Goal: Information Seeking & Learning: Find specific fact

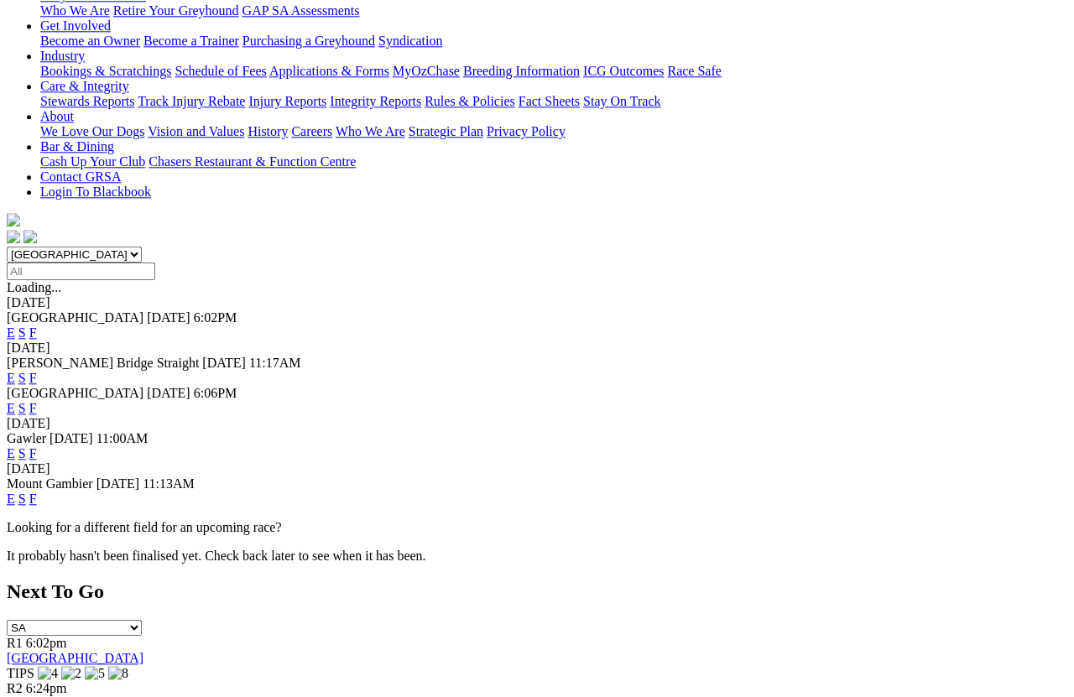
scroll to position [366, 0]
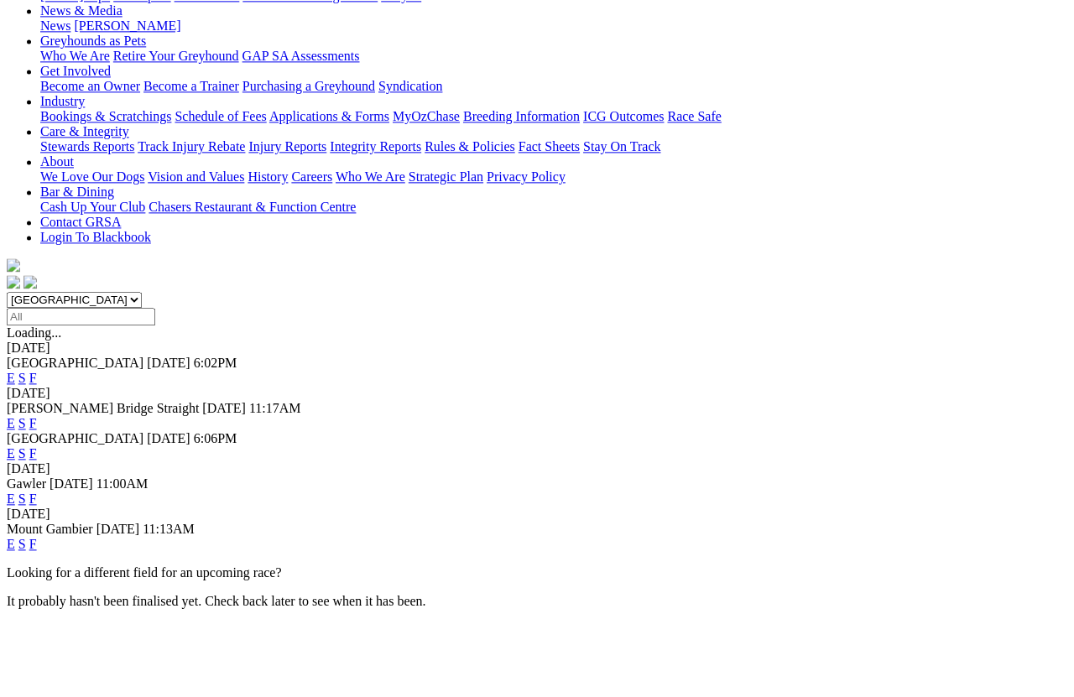
scroll to position [255, 0]
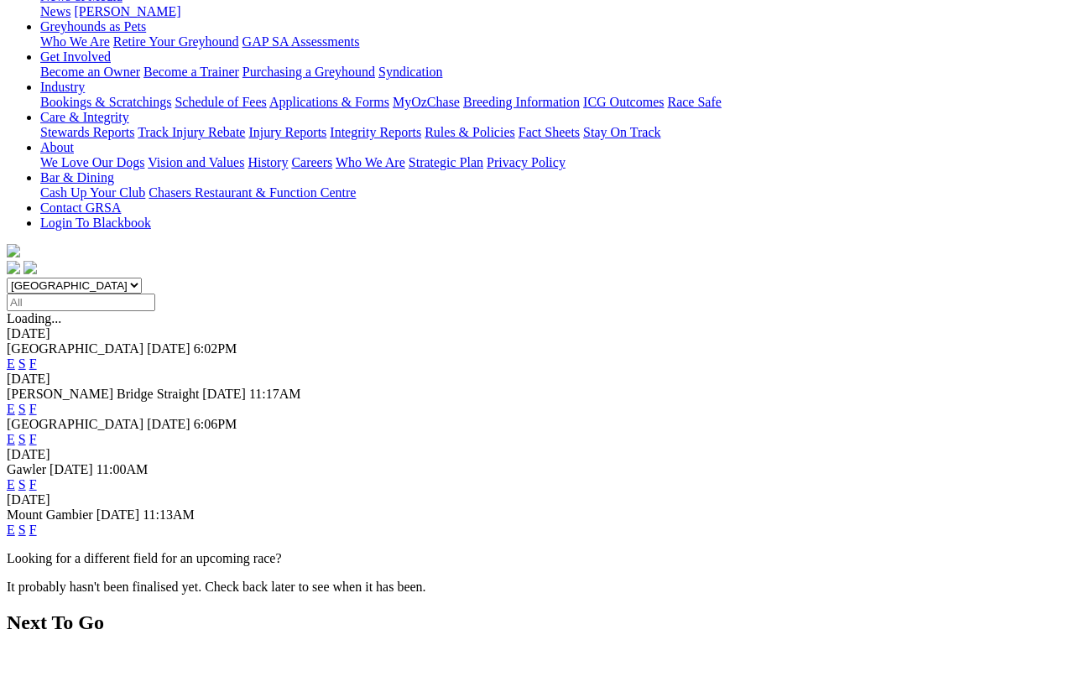
scroll to position [269, 0]
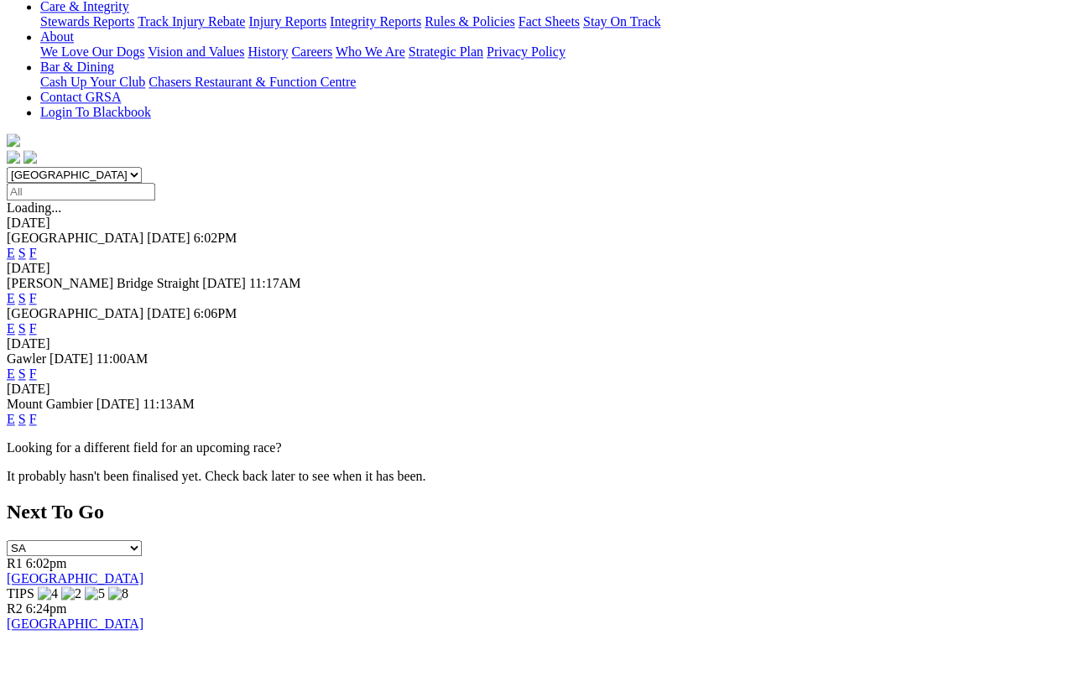
scroll to position [381, 0]
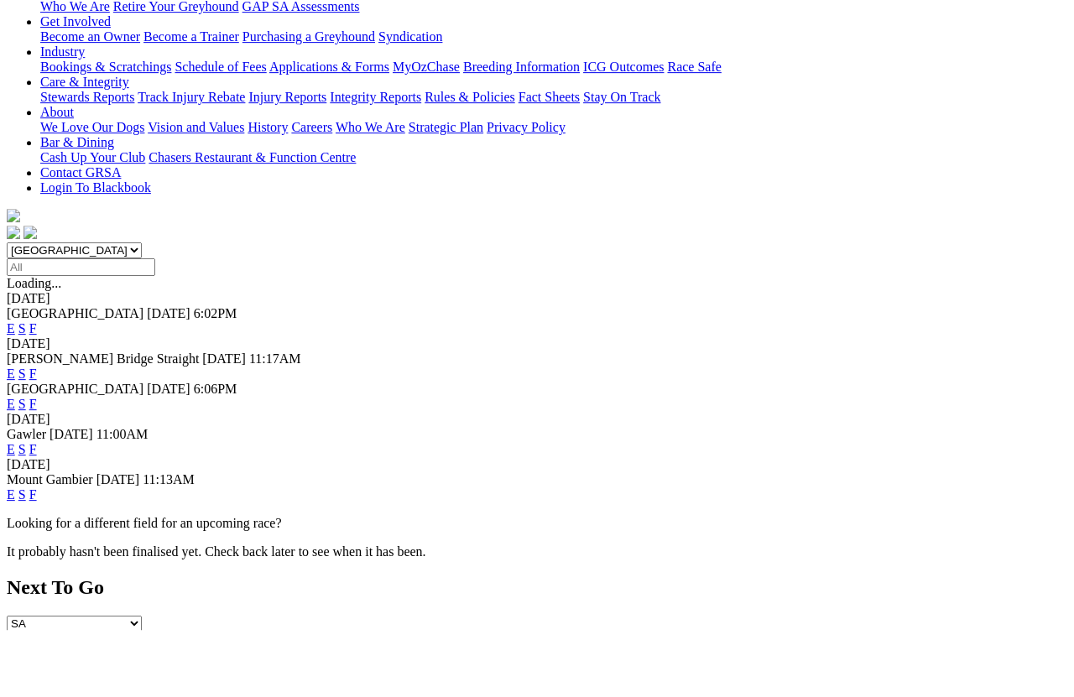
scroll to position [304, 0]
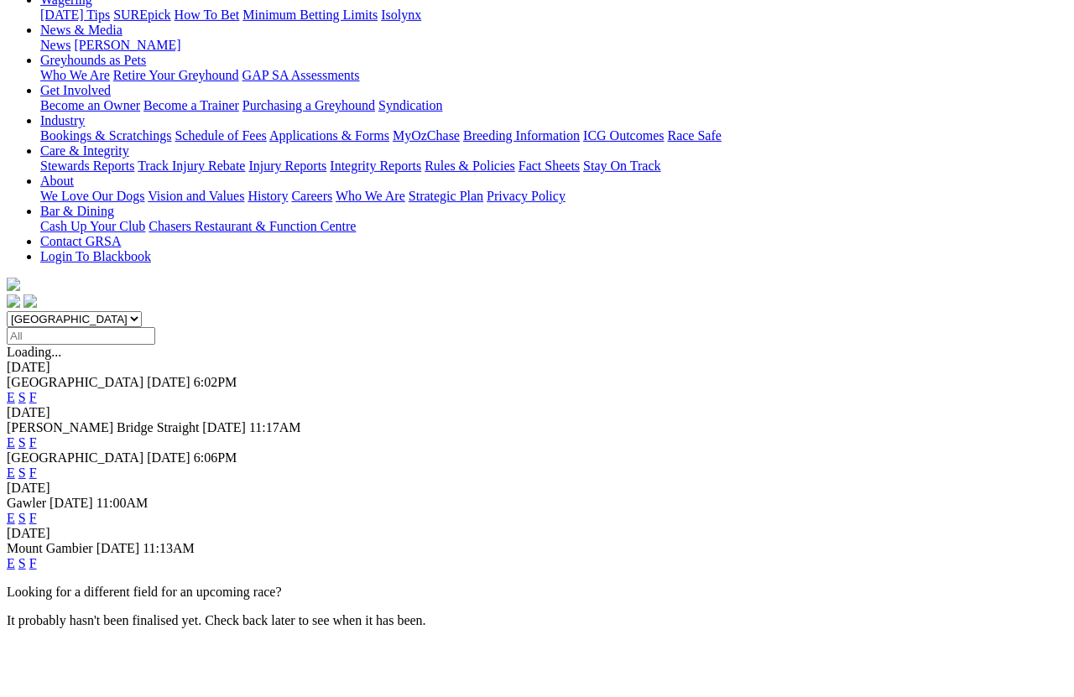
scroll to position [236, 0]
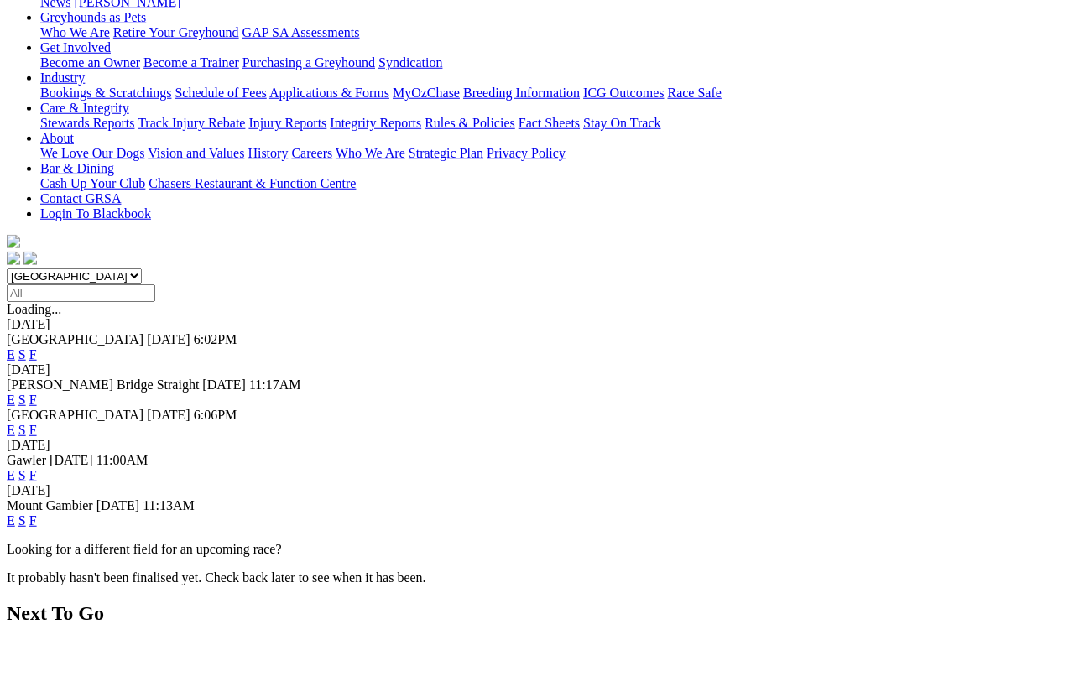
scroll to position [279, 0]
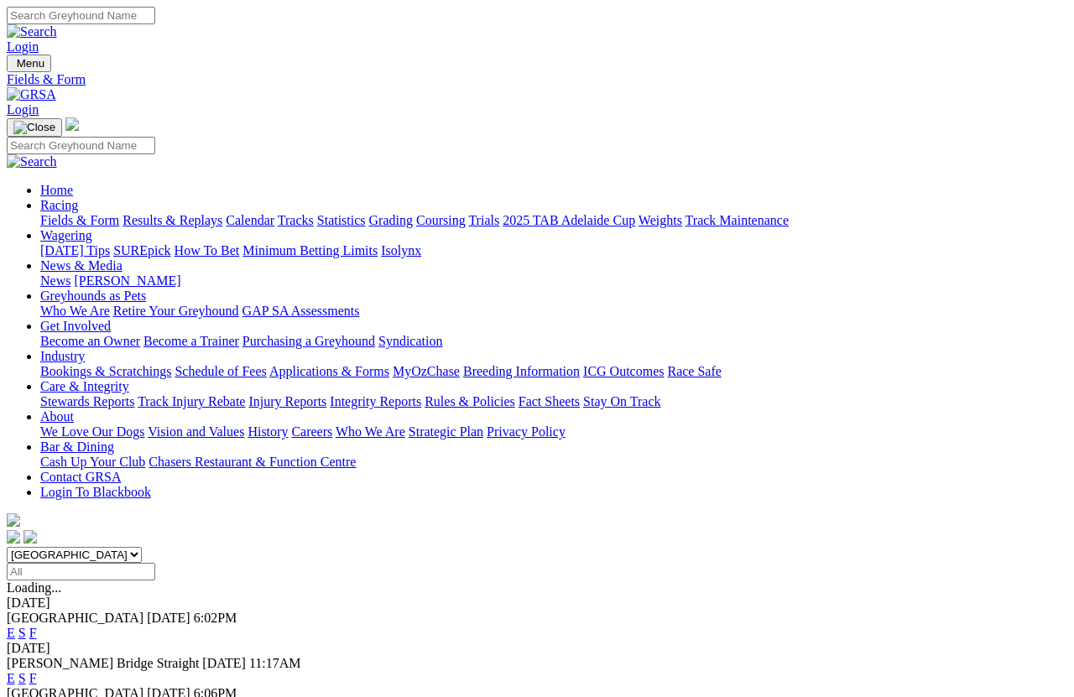
click at [155, 15] on input "Search" at bounding box center [81, 16] width 148 height 18
type input "Dashing jordy"
click at [57, 24] on img at bounding box center [32, 31] width 50 height 15
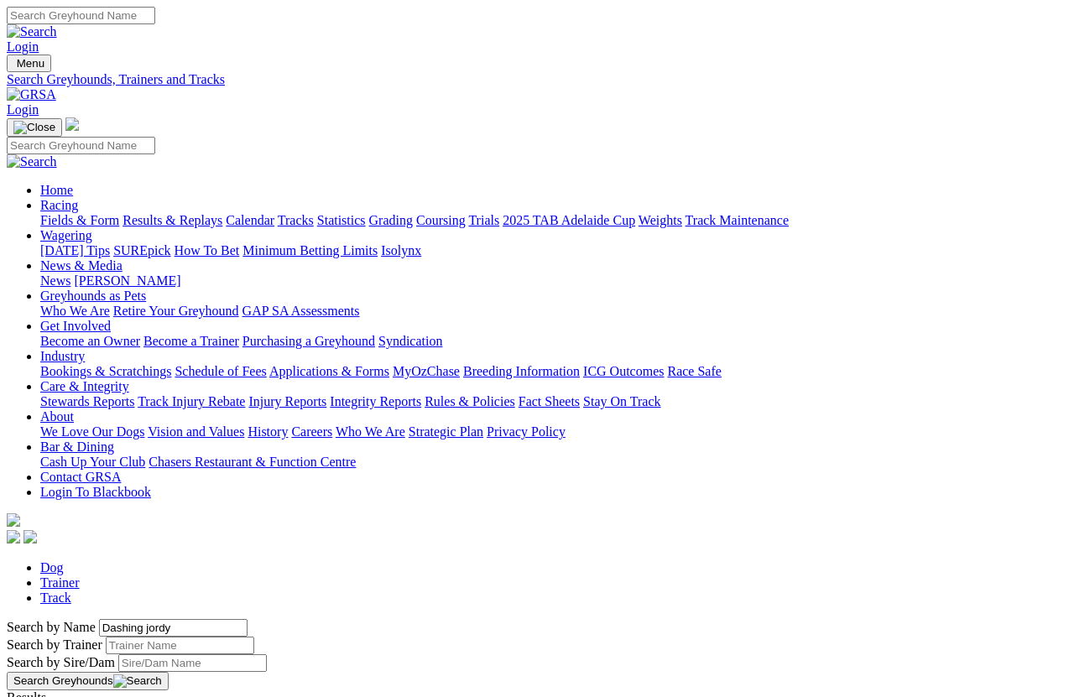
scroll to position [12, 0]
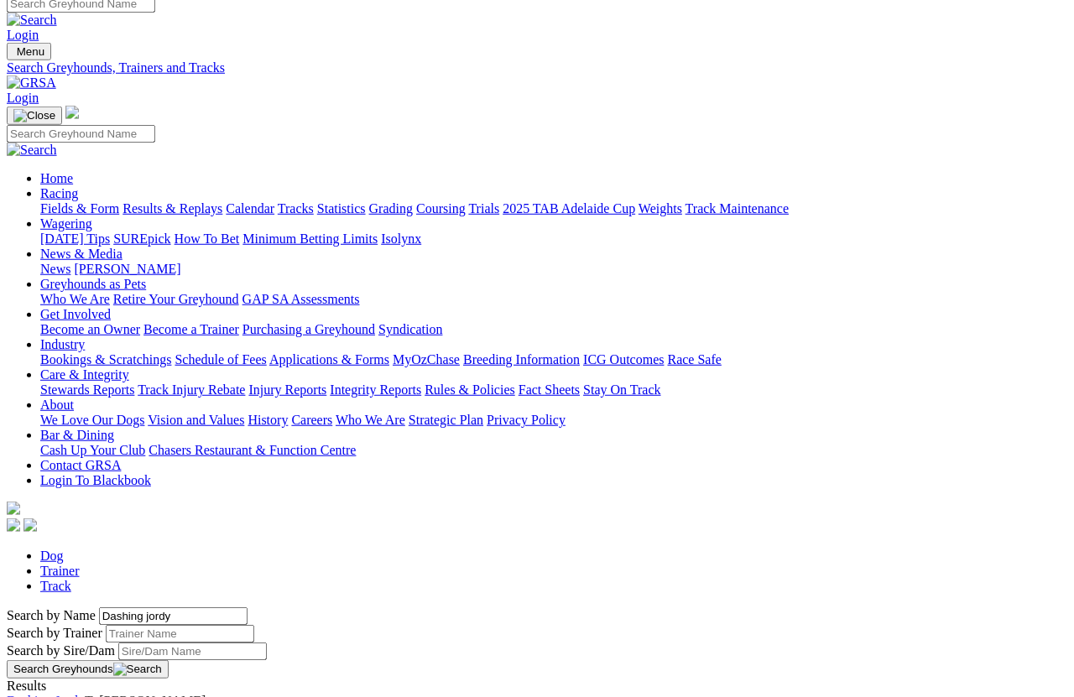
click at [85, 694] on link "Dashing Jordy" at bounding box center [46, 701] width 78 height 14
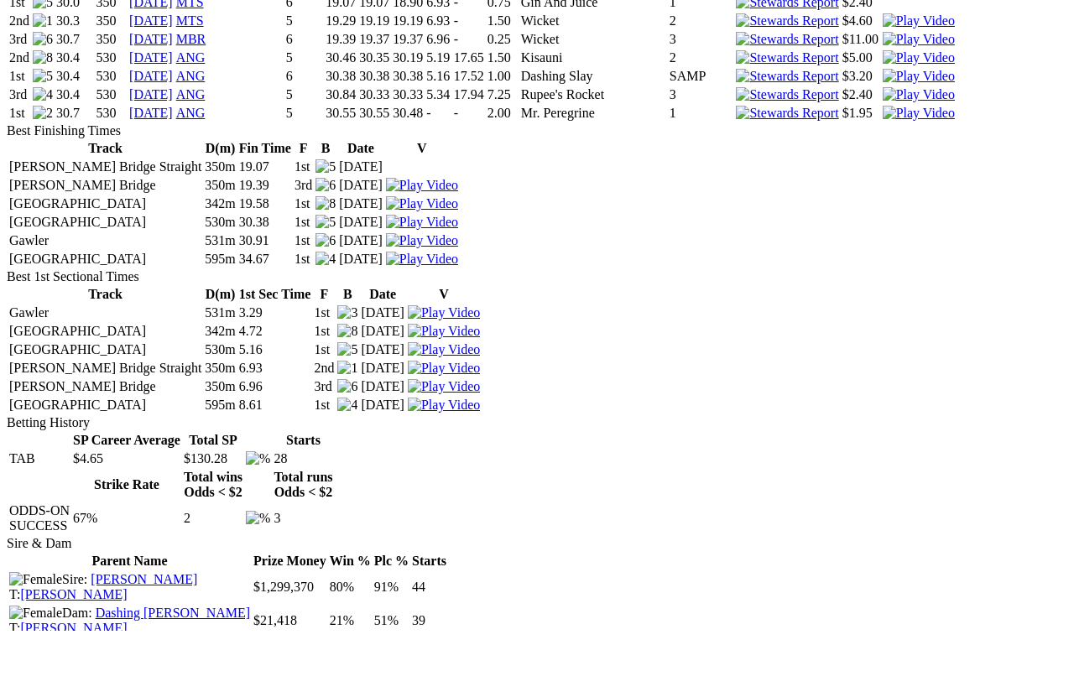
scroll to position [1656, 0]
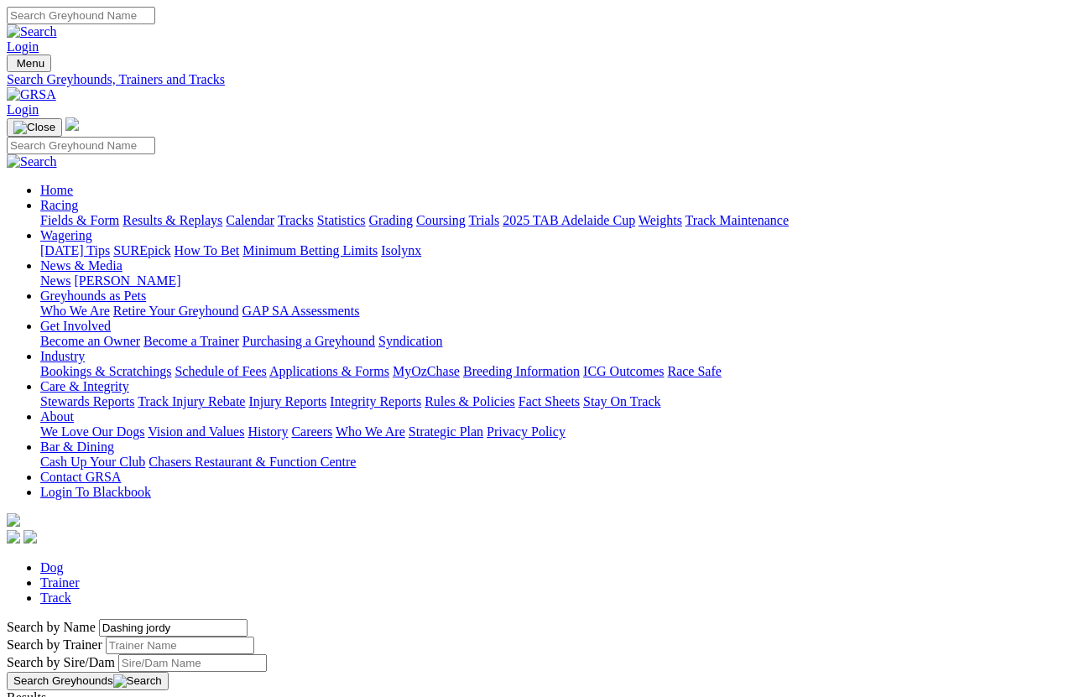
scroll to position [12, 0]
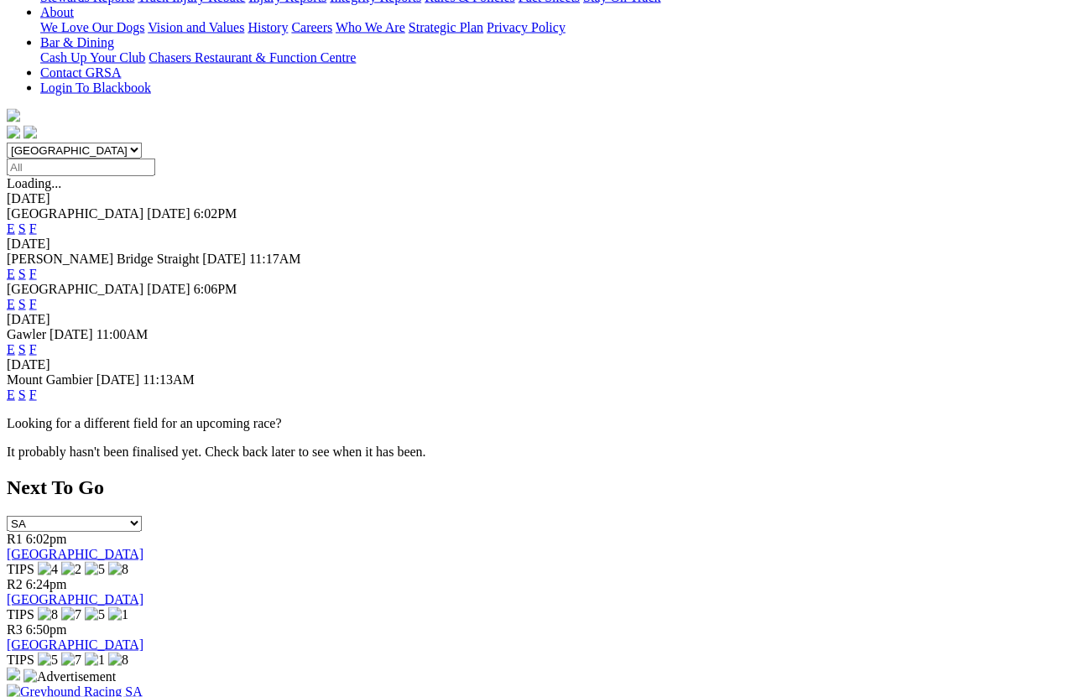
scroll to position [404, 0]
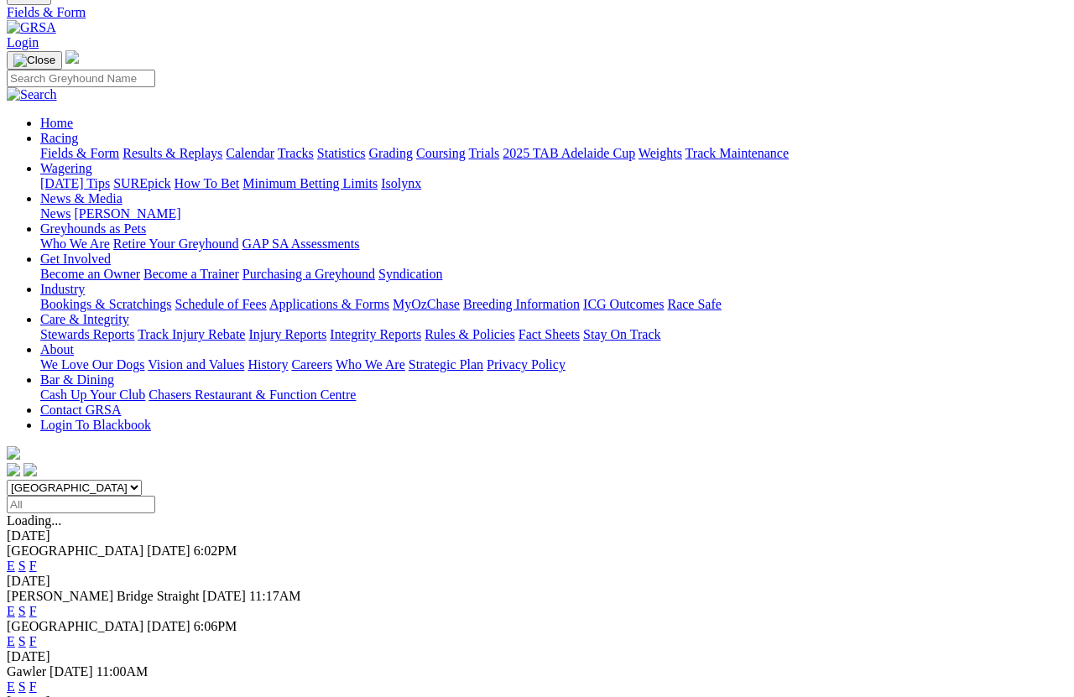
scroll to position [65, 0]
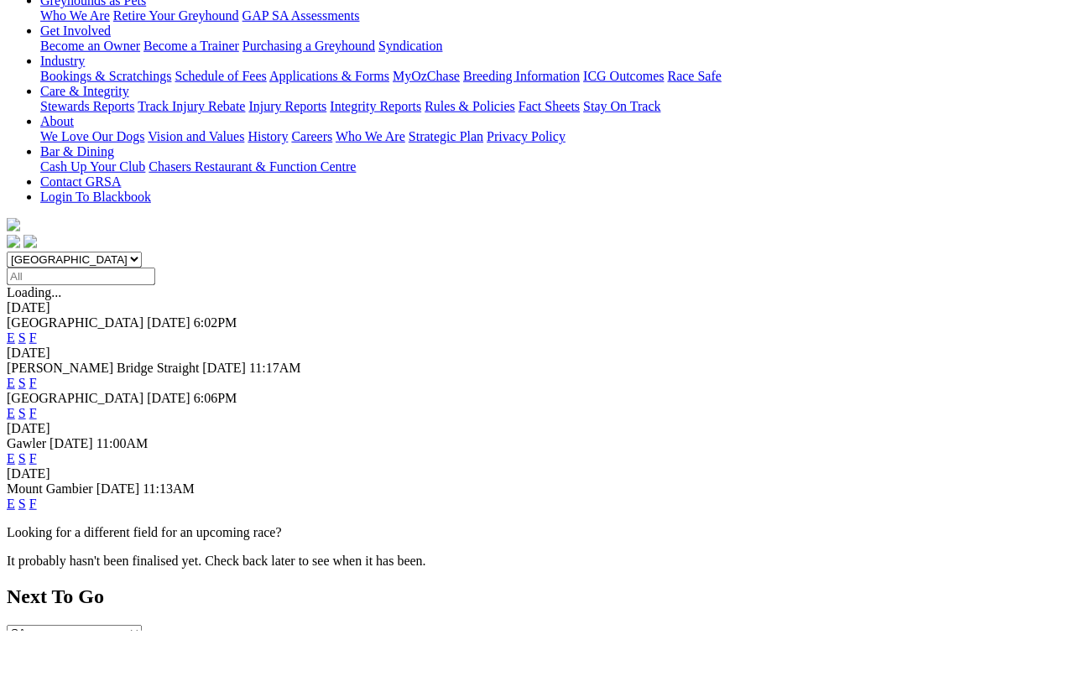
scroll to position [296, 0]
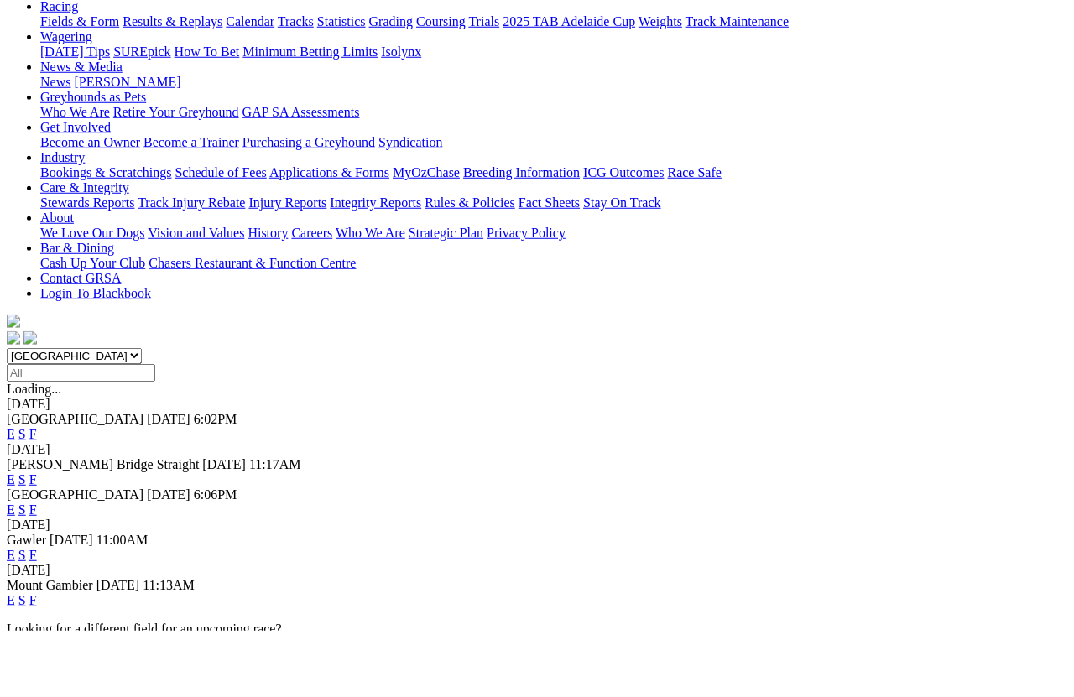
scroll to position [200, 0]
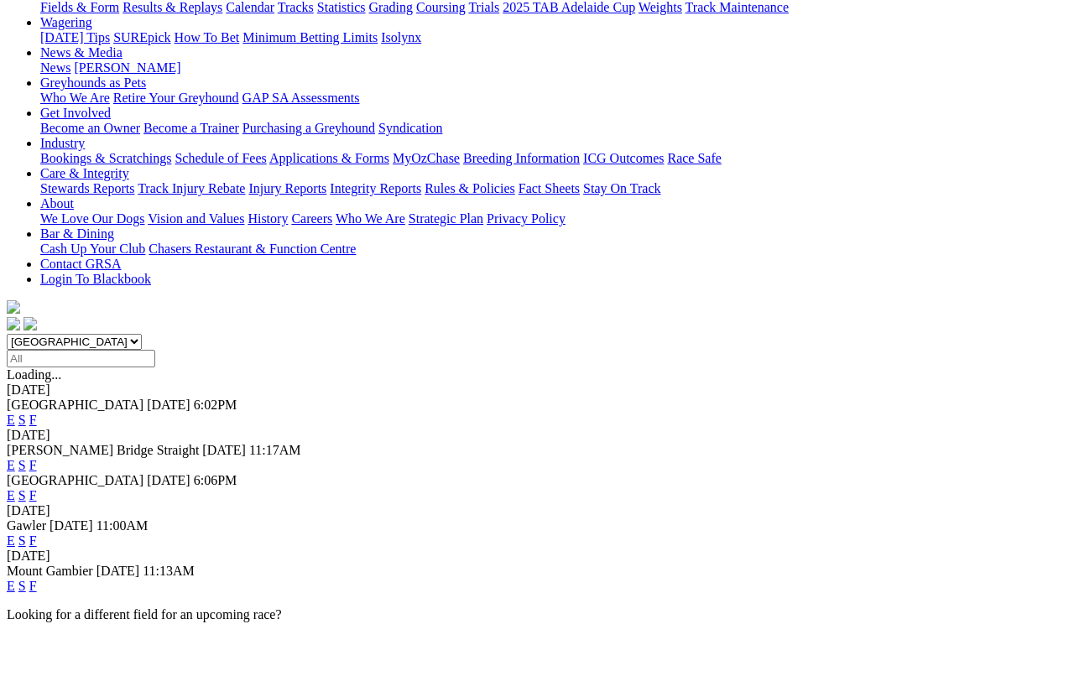
scroll to position [214, 0]
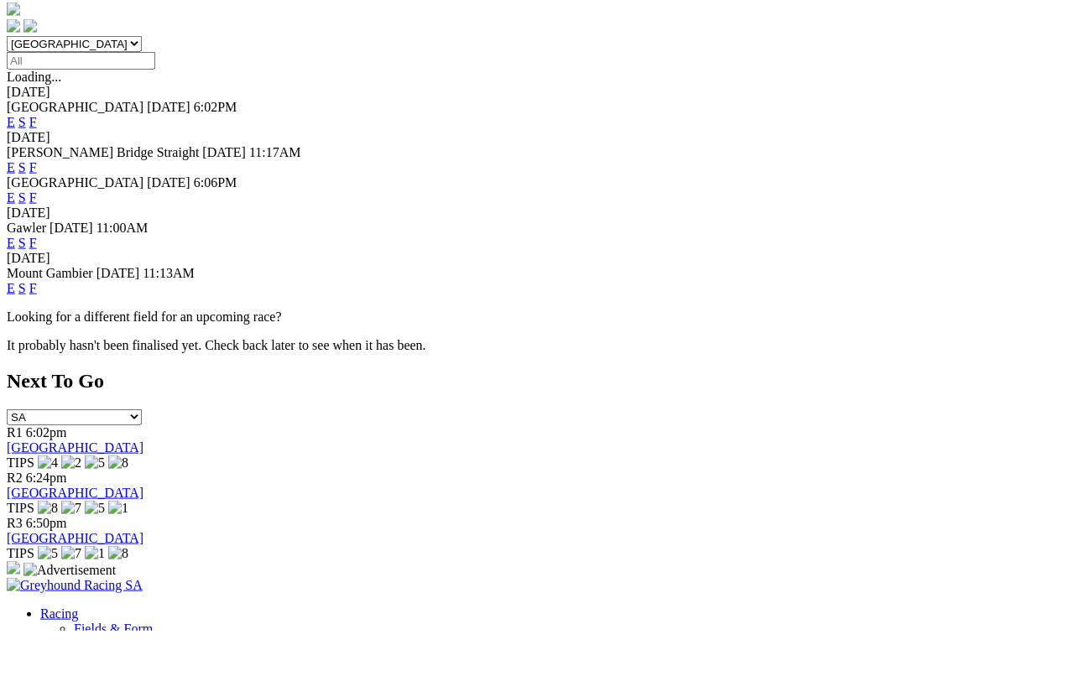
scroll to position [512, 0]
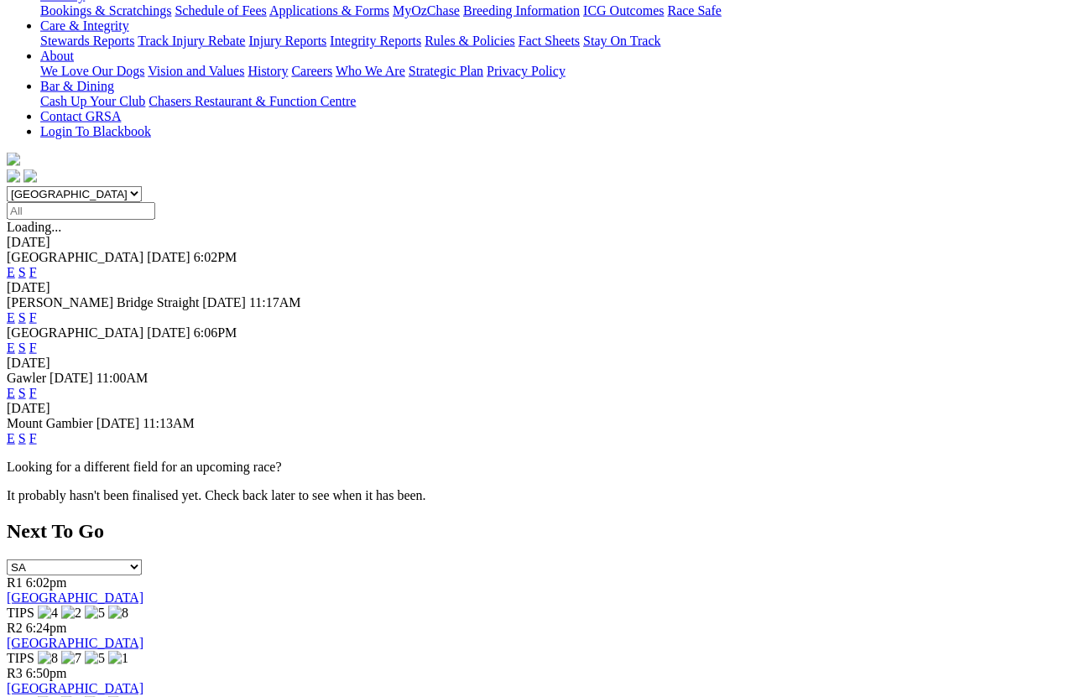
scroll to position [361, 0]
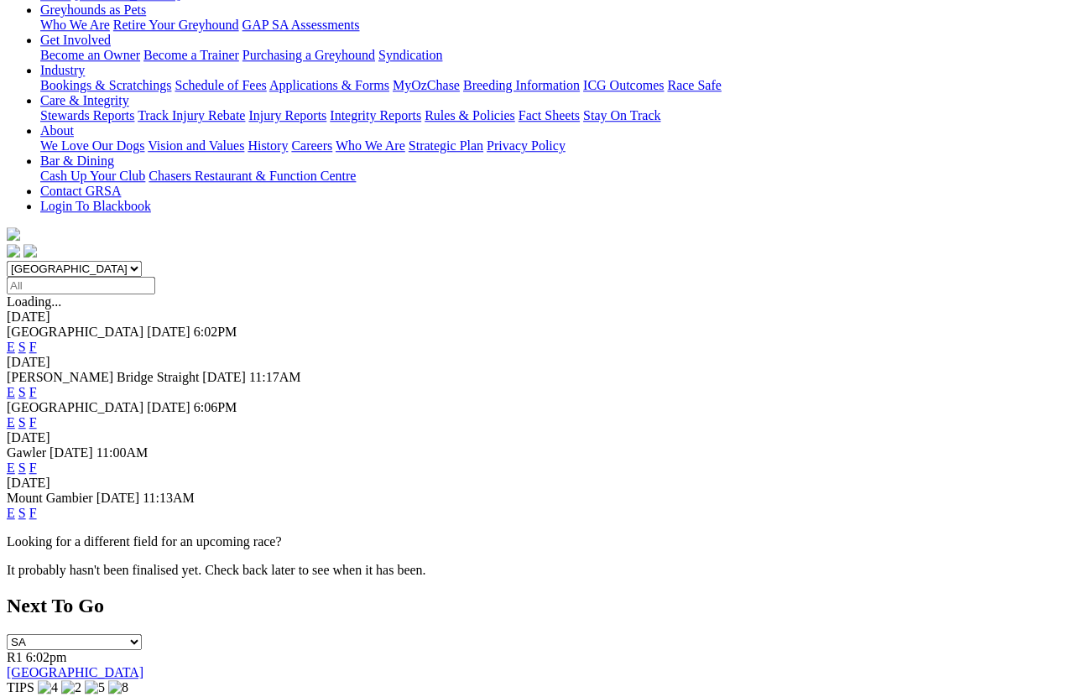
scroll to position [286, 0]
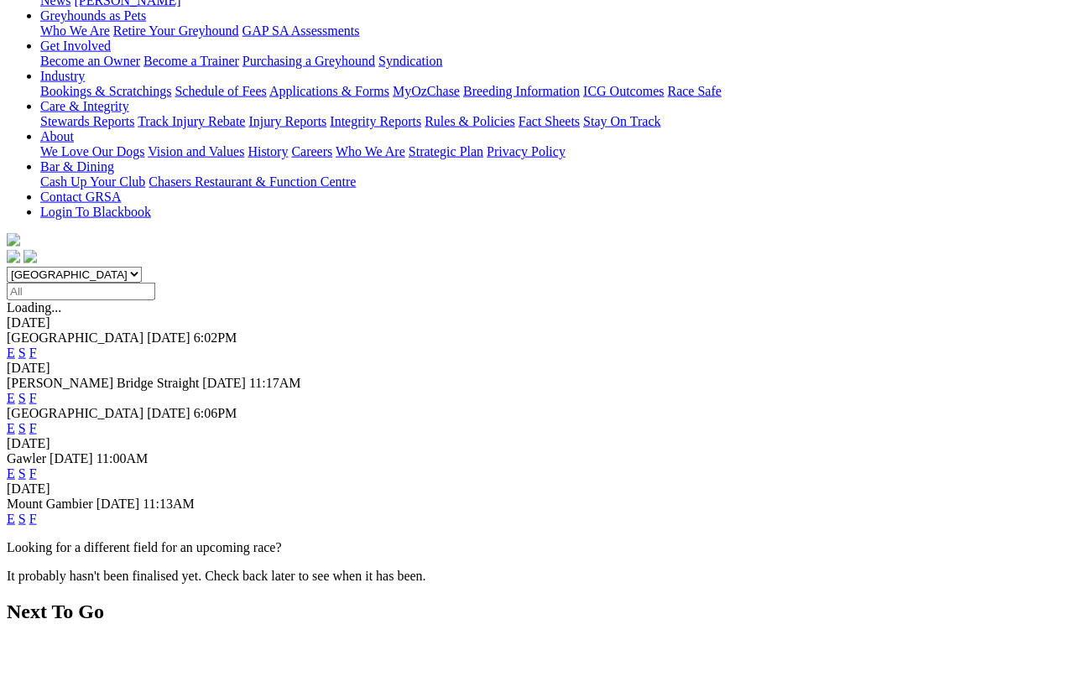
scroll to position [218, 0]
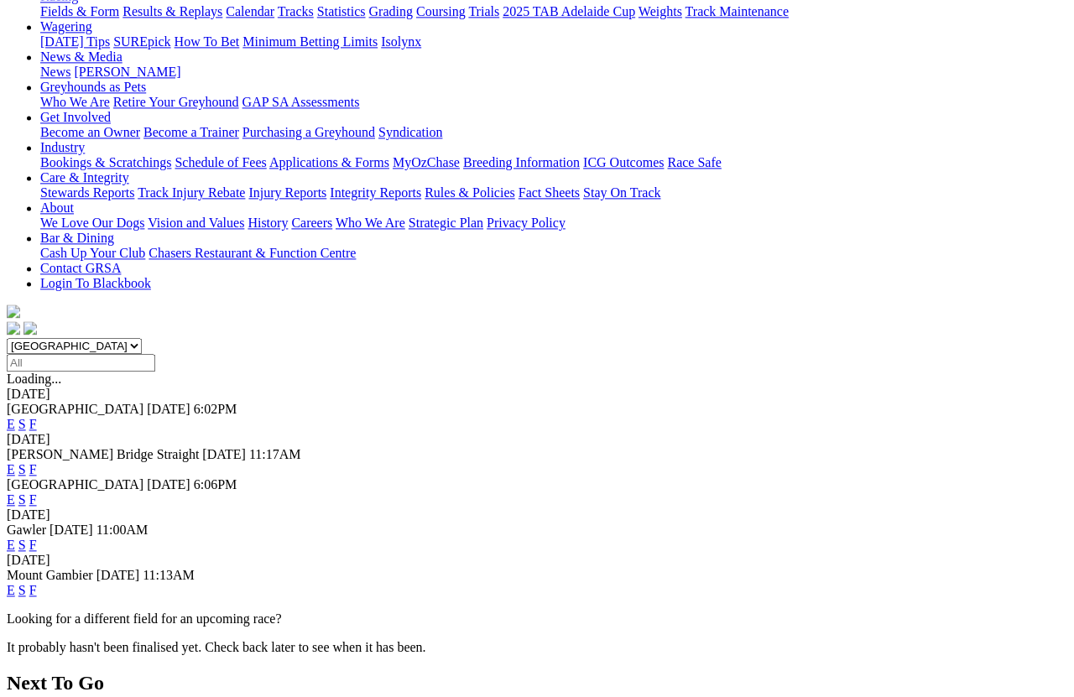
scroll to position [209, 0]
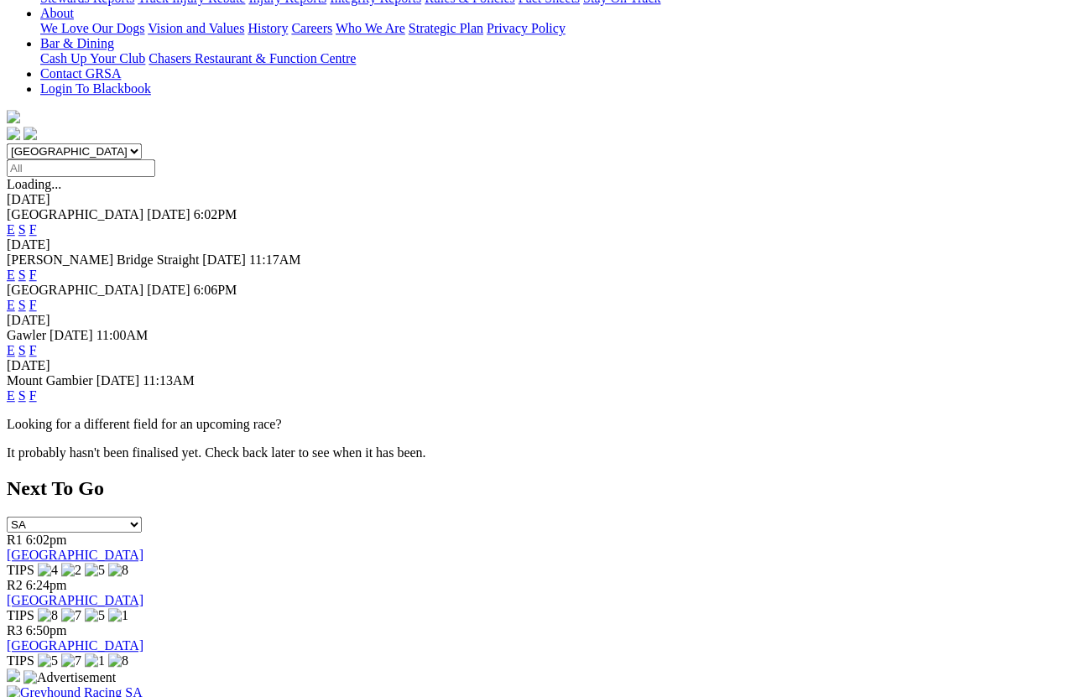
scroll to position [403, 0]
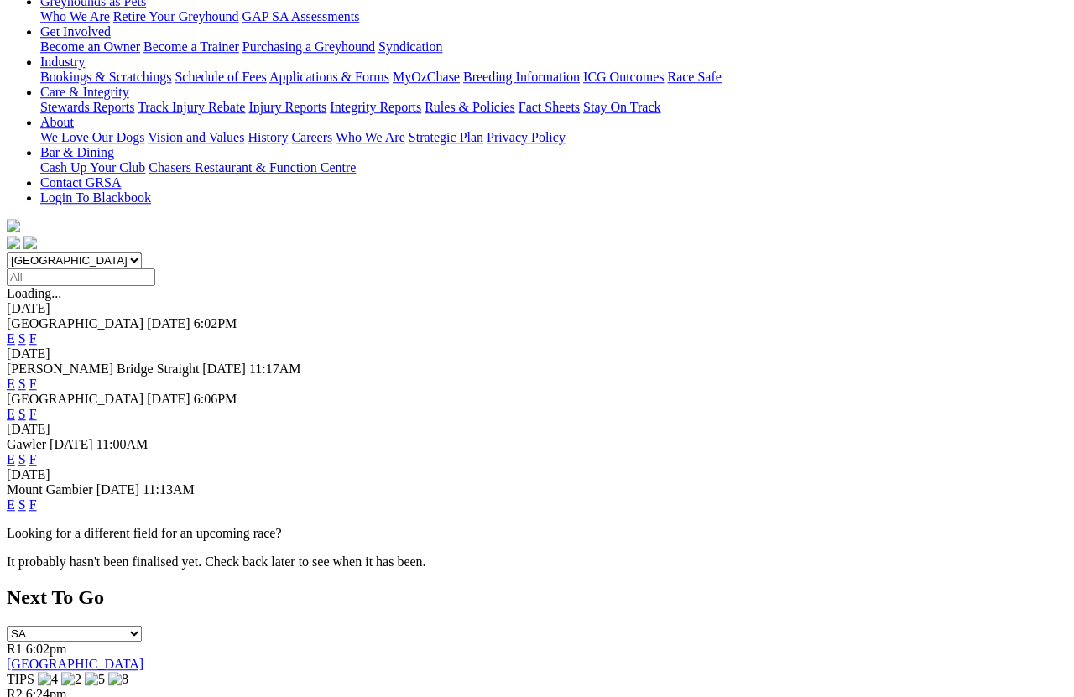
scroll to position [294, 0]
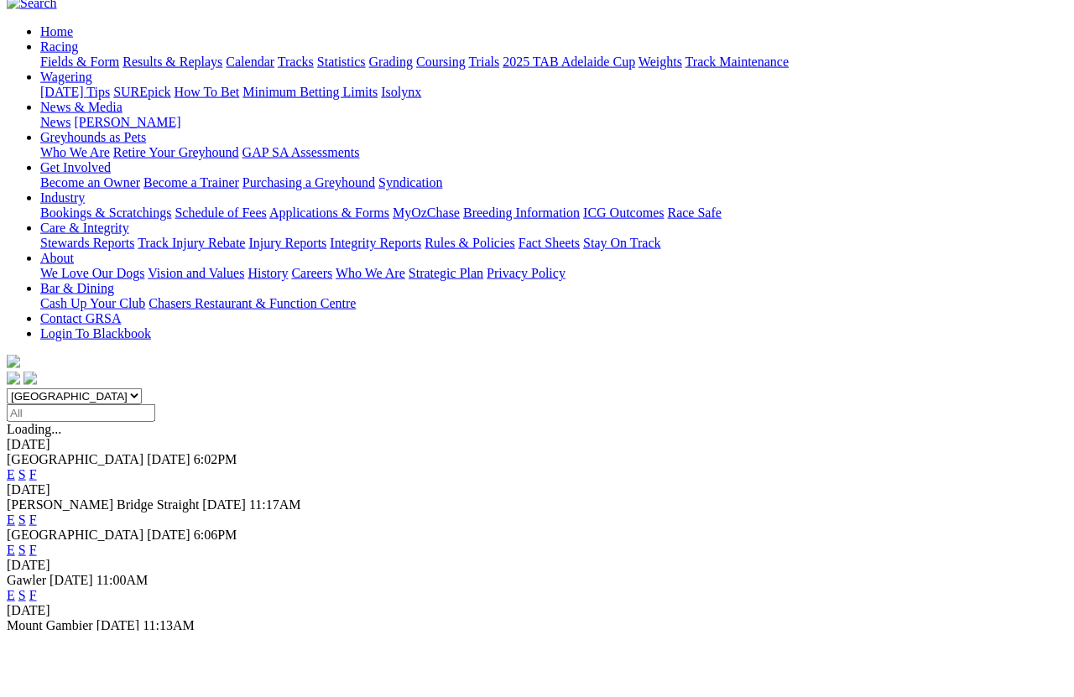
scroll to position [159, 0]
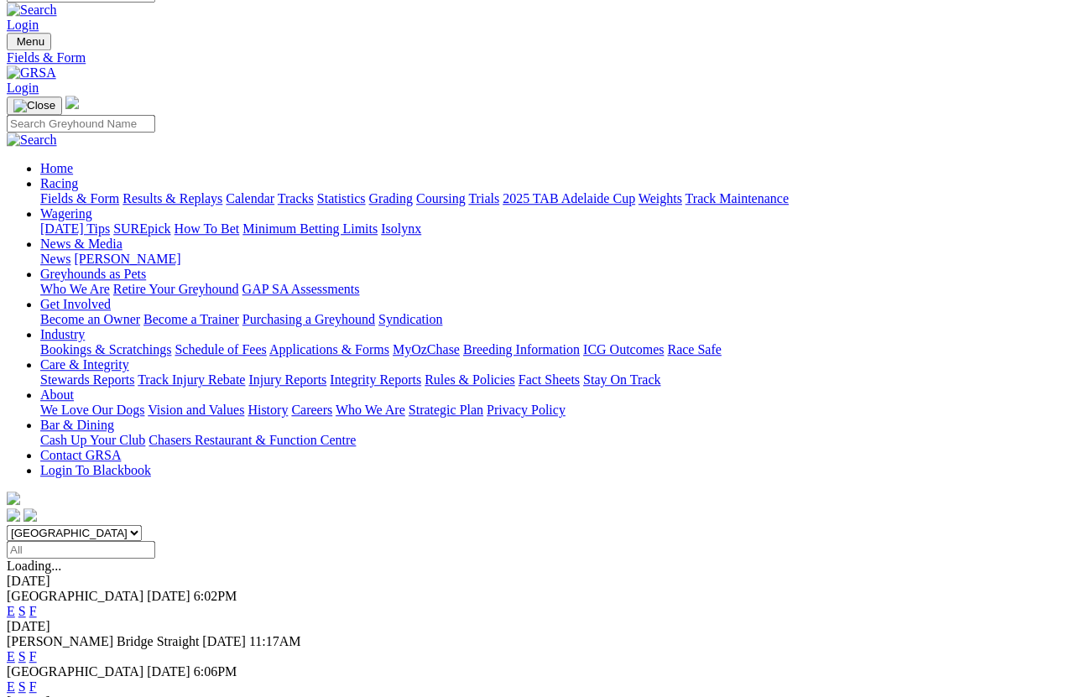
scroll to position [22, 0]
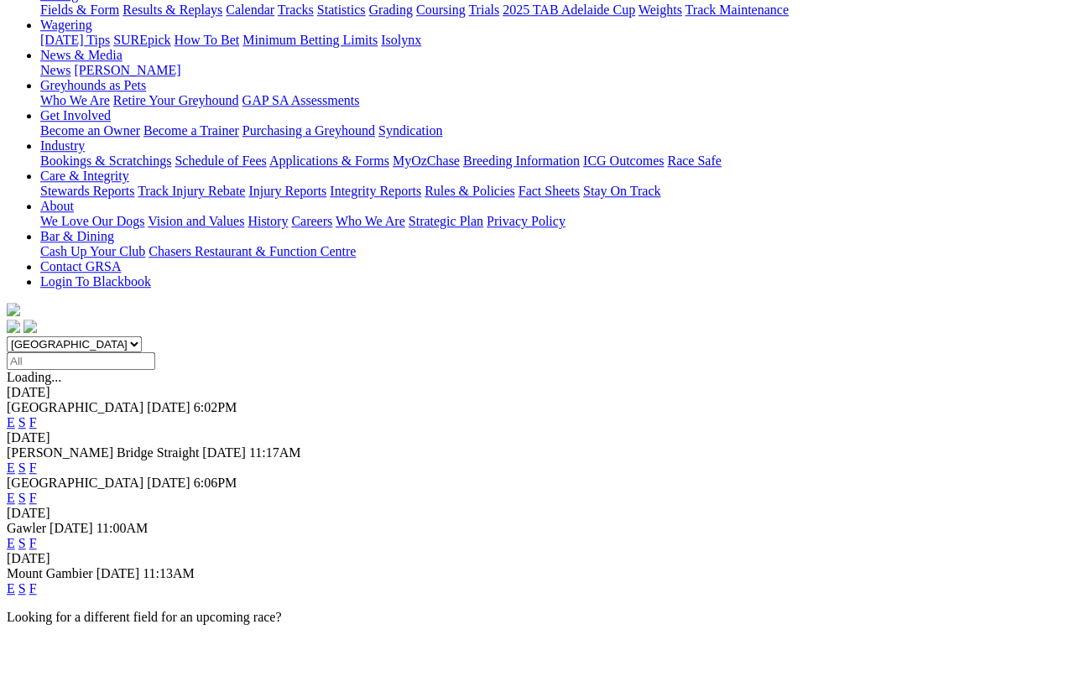
scroll to position [211, 0]
